Goal: Task Accomplishment & Management: Manage account settings

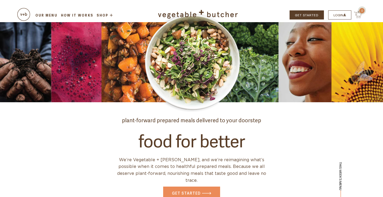
click at [343, 11] on link "LOGIN" at bounding box center [339, 14] width 23 height 9
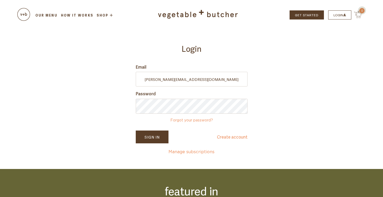
click at [153, 134] on button "Sign In" at bounding box center [152, 136] width 33 height 13
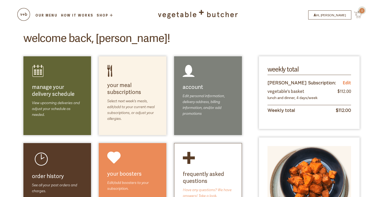
click at [53, 15] on link "Our Menu" at bounding box center [47, 15] width 24 height 5
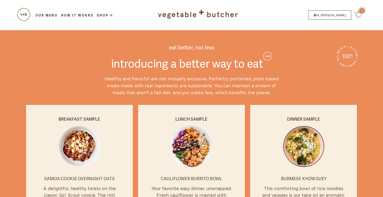
click at [46, 12] on div "Our Menu How it Works Shop Meal Programs Detox Program Gift Cards .st0{fill:#5A…" at bounding box center [191, 15] width 341 height 30
click at [46, 16] on link "Our Menu" at bounding box center [47, 15] width 24 height 5
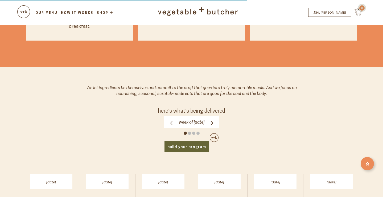
scroll to position [199, 0]
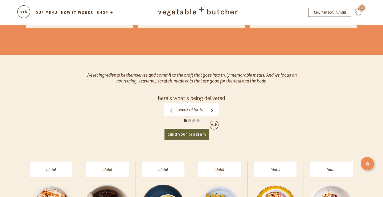
click at [189, 119] on span at bounding box center [189, 120] width 3 height 3
click input "Week of Monday, September 15" at bounding box center [0, 0] width 0 height 0
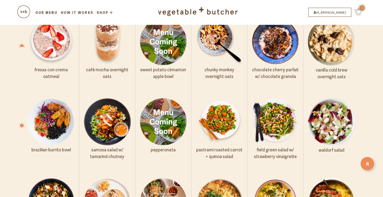
scroll to position [363, 0]
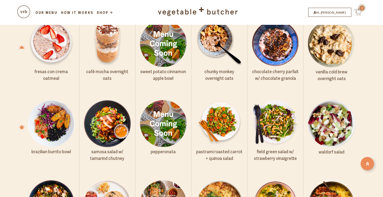
click at [167, 55] on img at bounding box center [163, 43] width 47 height 47
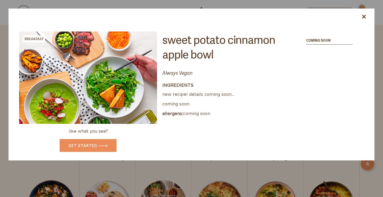
click at [365, 18] on icon at bounding box center [364, 17] width 4 height 4
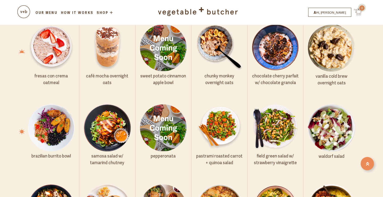
scroll to position [359, 0]
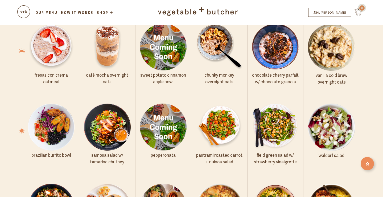
click at [321, 51] on img at bounding box center [331, 46] width 47 height 47
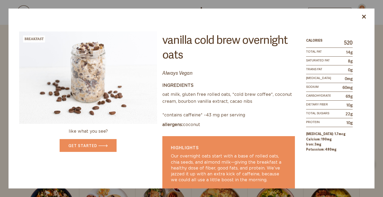
click at [379, 58] on div "Breakfast like what you see? GET STARTED Vanilla Cold Brew Overnight Oats Alway…" at bounding box center [191, 98] width 383 height 197
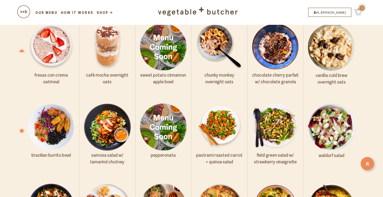
click at [95, 41] on img at bounding box center [107, 46] width 47 height 47
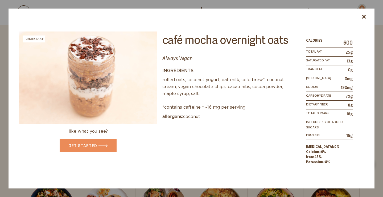
click at [130, 2] on div "Breakfast like what you see? GET STARTED Café Mocha Overnight Oats Always Vegan…" at bounding box center [191, 98] width 383 height 197
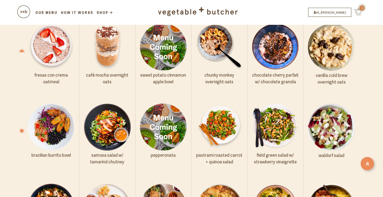
click at [59, 37] on img at bounding box center [51, 46] width 47 height 47
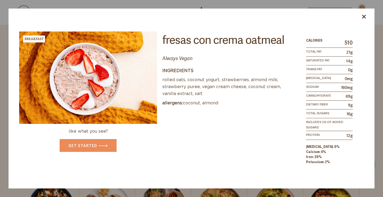
click at [102, 5] on div "Breakfast like what you see? GET STARTED Fresas con Crema Oatmeal Always Vegan …" at bounding box center [191, 98] width 383 height 197
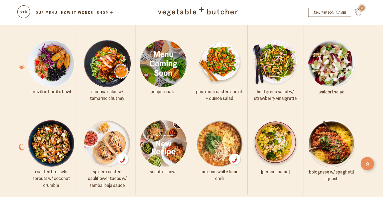
scroll to position [424, 0]
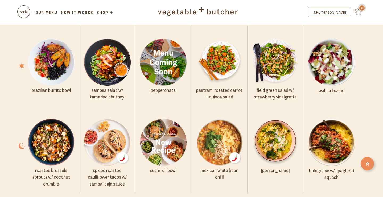
click at [103, 146] on img at bounding box center [107, 142] width 47 height 47
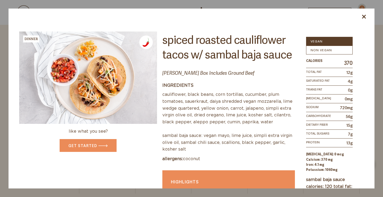
click at [170, 5] on div "Dinner like what you see? GET STARTED Vegan Non Vegan Spiced Roasted Cauliflowe…" at bounding box center [191, 98] width 383 height 197
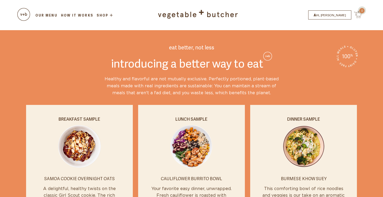
scroll to position [0, 0]
click at [344, 16] on link "Hi, [PERSON_NAME]" at bounding box center [329, 14] width 43 height 9
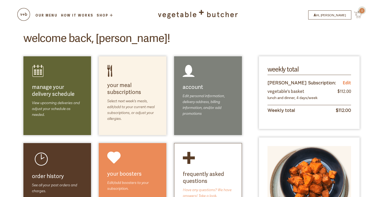
click at [348, 83] on link "Edit" at bounding box center [347, 82] width 8 height 7
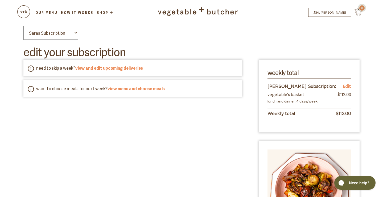
scroll to position [3, 0]
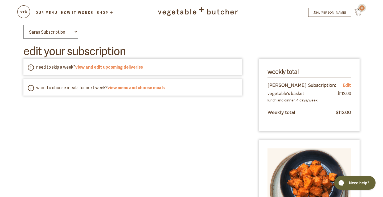
select select "Vegetable's Basket"
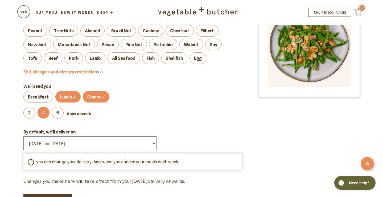
scroll to position [167, 0]
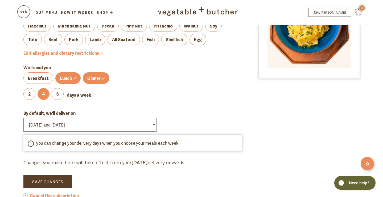
click at [37, 72] on label "Breakfast" at bounding box center [38, 78] width 30 height 12
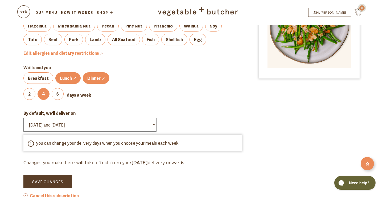
click at [0, 0] on input "Breakfast" at bounding box center [0, 0] width 0 height 0
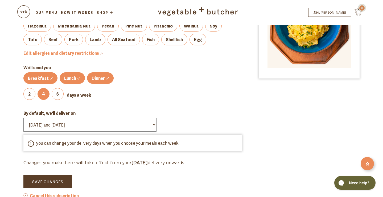
click at [73, 72] on label "Lunch" at bounding box center [72, 78] width 25 height 12
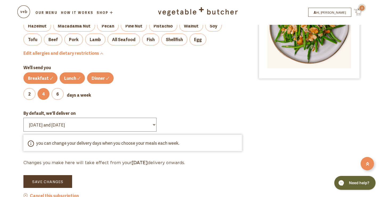
click at [0, 0] on input "Lunch" at bounding box center [0, 0] width 0 height 0
click at [33, 88] on label "2" at bounding box center [29, 94] width 12 height 12
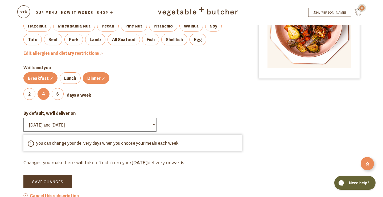
click at [0, 0] on input "2" at bounding box center [0, 0] width 0 height 0
click at [56, 175] on button "Save Changes" at bounding box center [47, 181] width 49 height 13
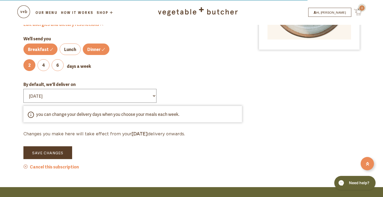
scroll to position [197, 0]
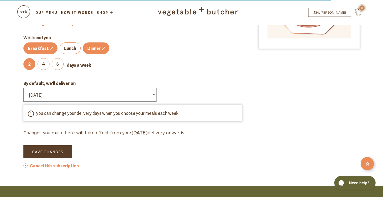
click at [62, 145] on button "Save Changes" at bounding box center [47, 151] width 49 height 13
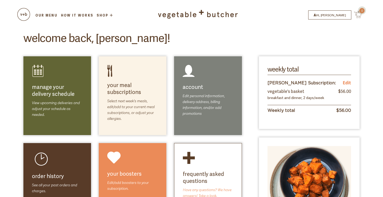
click at [132, 95] on link "select meals" at bounding box center [143, 96] width 30 height 6
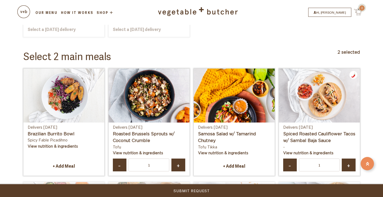
scroll to position [391, 0]
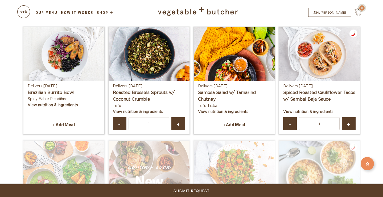
click at [294, 117] on link "-" at bounding box center [290, 123] width 14 height 13
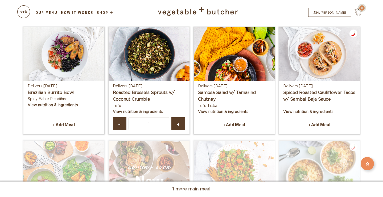
click at [121, 117] on link "-" at bounding box center [120, 123] width 14 height 13
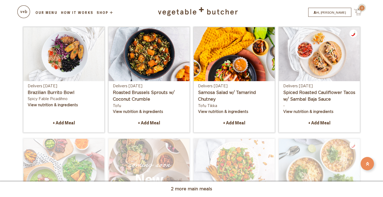
click at [67, 117] on link "+ Add Meal" at bounding box center [64, 122] width 72 height 11
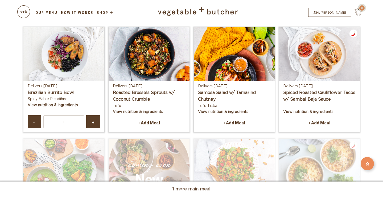
click at [95, 120] on span "+" at bounding box center [93, 122] width 4 height 4
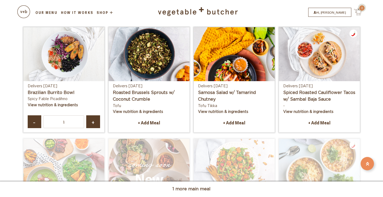
type input "2"
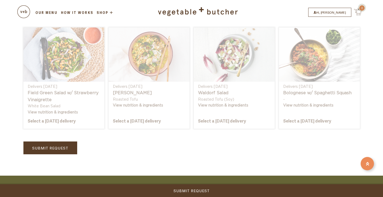
scroll to position [796, 0]
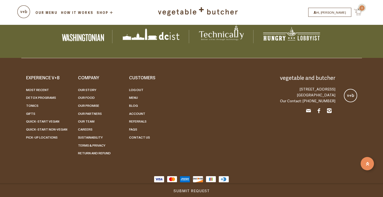
click at [205, 188] on link "Submit Request" at bounding box center [191, 190] width 383 height 13
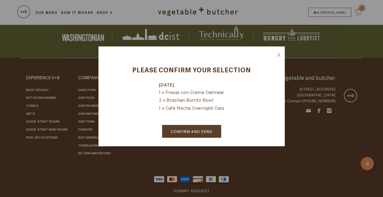
click at [207, 132] on link "Confirm and Send" at bounding box center [191, 131] width 59 height 13
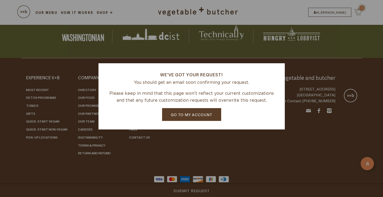
click at [210, 111] on link "Go to my account" at bounding box center [191, 114] width 59 height 13
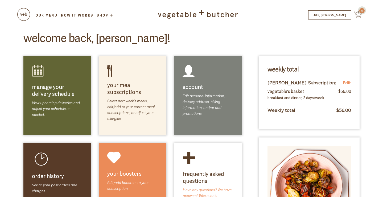
click at [48, 14] on link "Our Menu" at bounding box center [47, 15] width 24 height 5
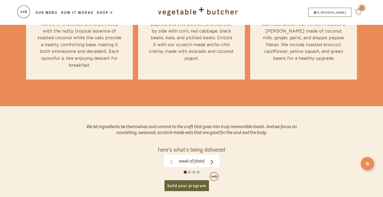
scroll to position [270, 0]
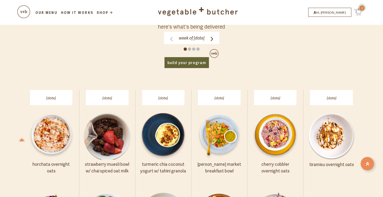
click at [193, 47] on span at bounding box center [193, 48] width 3 height 3
click input "Week of [DATE]" at bounding box center [0, 0] width 0 height 0
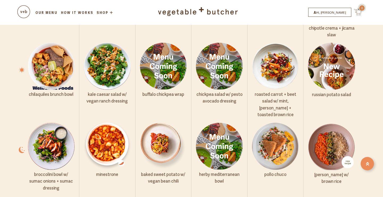
scroll to position [271, 0]
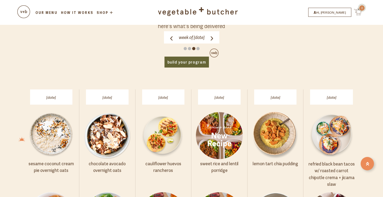
click at [198, 47] on span at bounding box center [198, 48] width 3 height 3
click input "Week of [DATE]" at bounding box center [0, 0] width 0 height 0
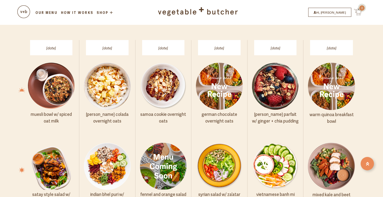
scroll to position [313, 0]
